Goal: Navigation & Orientation: Understand site structure

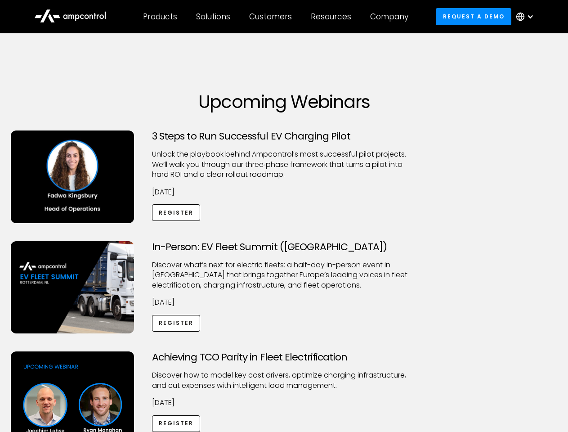
click at [277, 17] on div "Customers" at bounding box center [270, 17] width 43 height 10
click at [160, 17] on div "Products" at bounding box center [160, 17] width 34 height 10
click at [214, 17] on div "Solutions" at bounding box center [213, 17] width 34 height 10
click at [272, 17] on div "Customers" at bounding box center [270, 17] width 43 height 10
click at [333, 17] on div "Resources" at bounding box center [331, 17] width 40 height 10
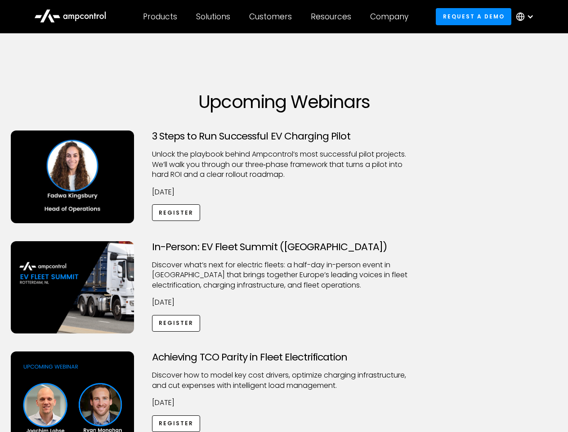
click at [392, 17] on div "Company" at bounding box center [389, 17] width 38 height 10
click at [527, 17] on div at bounding box center [529, 16] width 7 height 7
